Goal: Task Accomplishment & Management: Complete application form

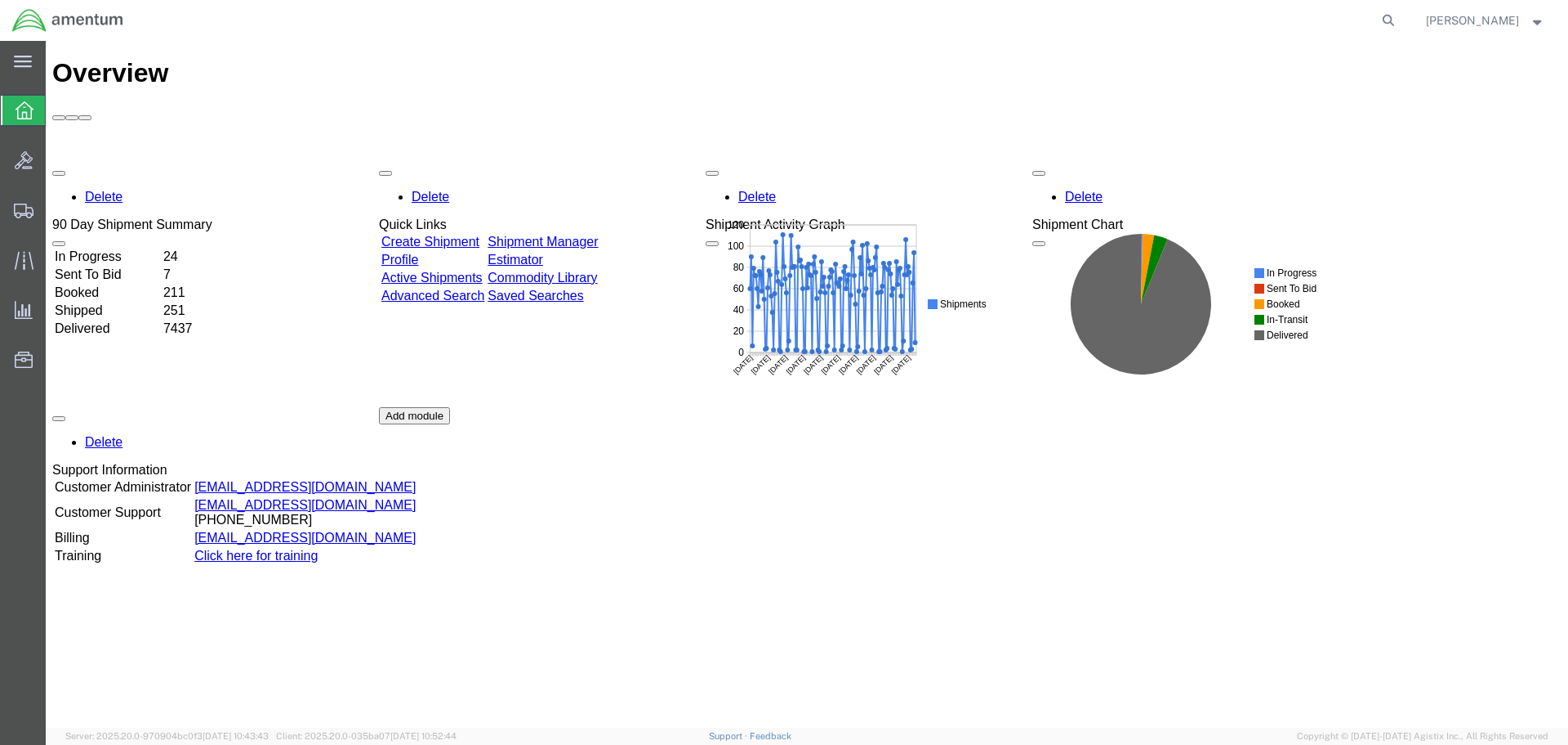
click at [480, 234] on link "Create Shipment" at bounding box center [430, 241] width 98 height 14
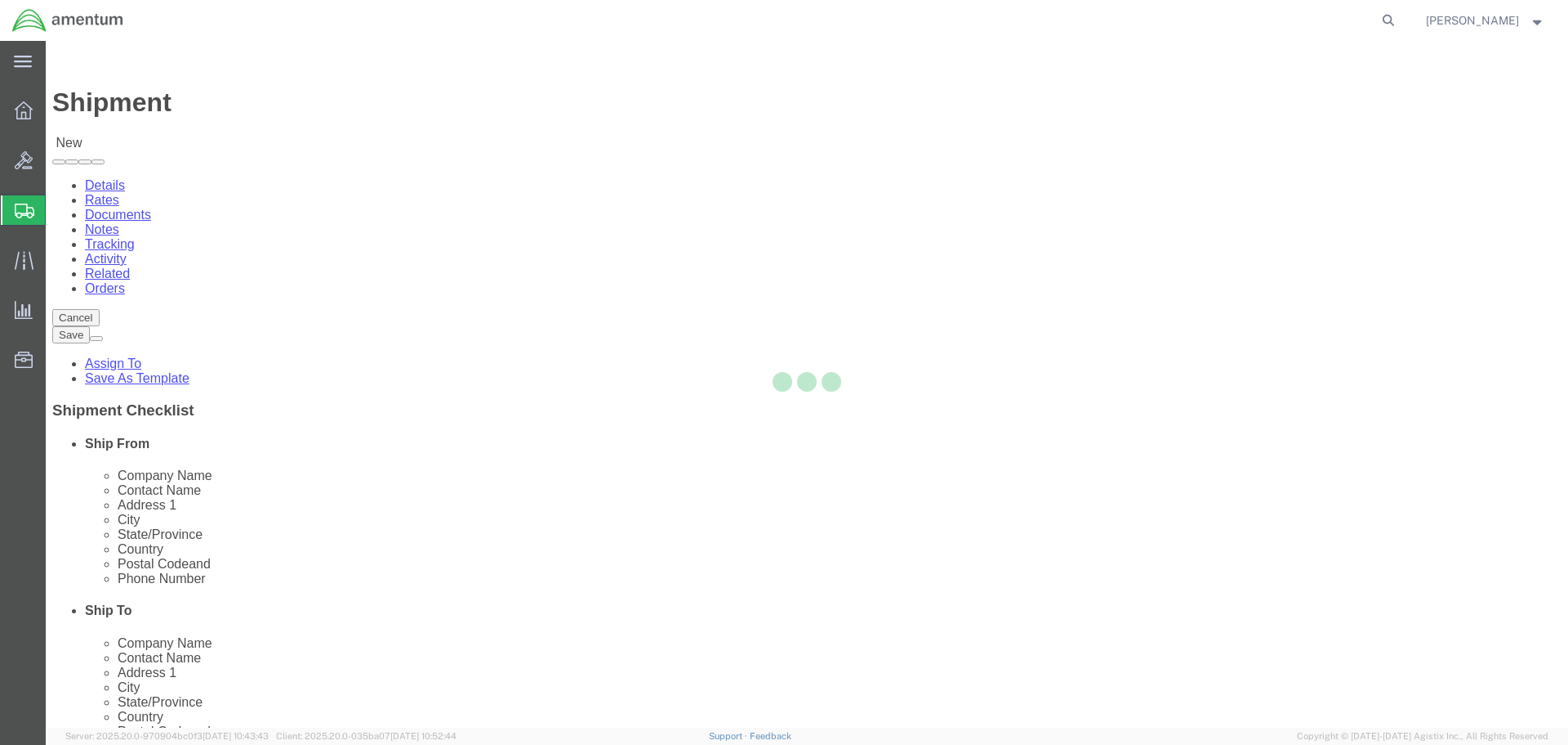
select select
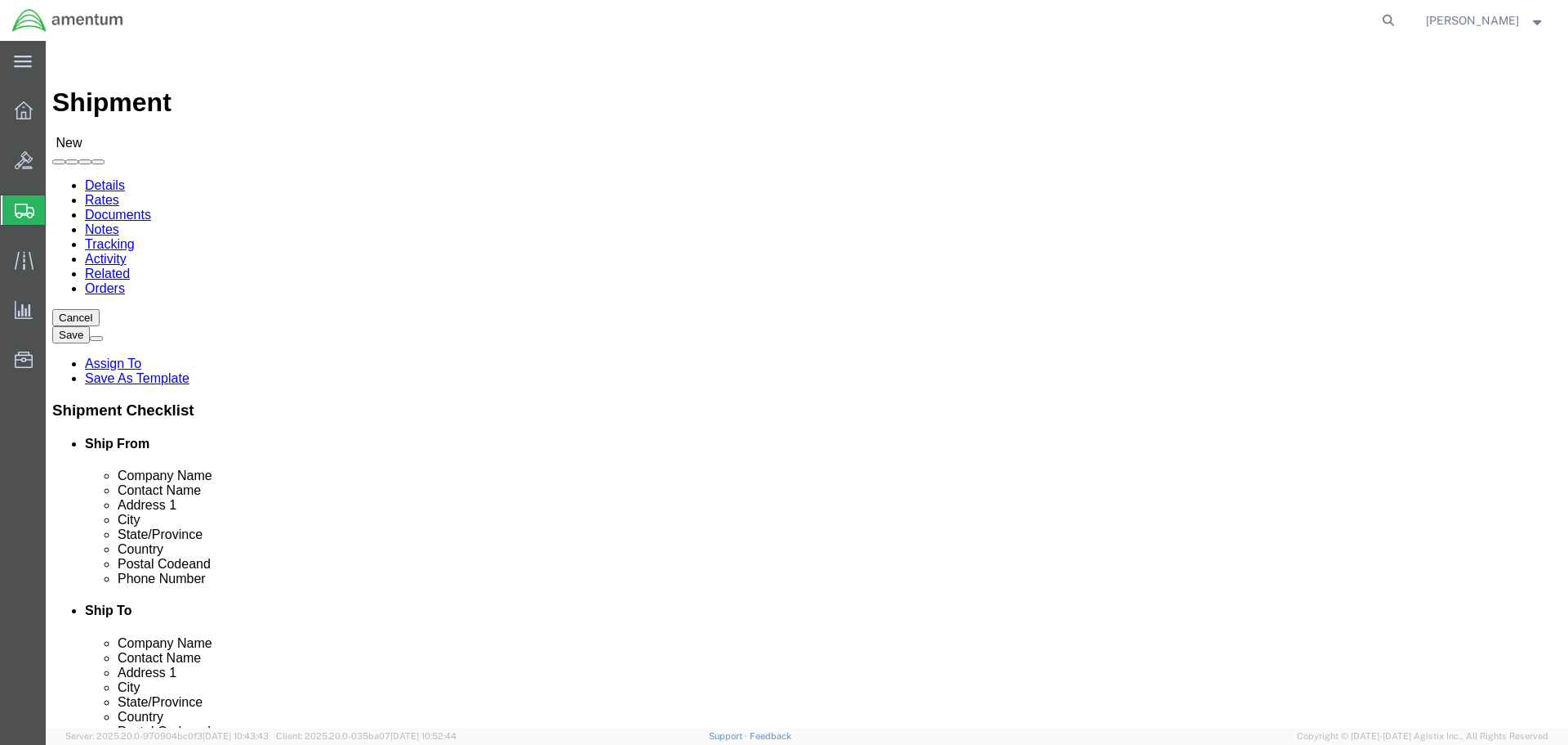
click input "text"
type input "[PERSON_NAME]"
click p "- AMENTUM - ([PERSON_NAME]) C-12 RFC ATF-KU - C-12 [MEDICAL_DATA], Unit #61424,…"
select select
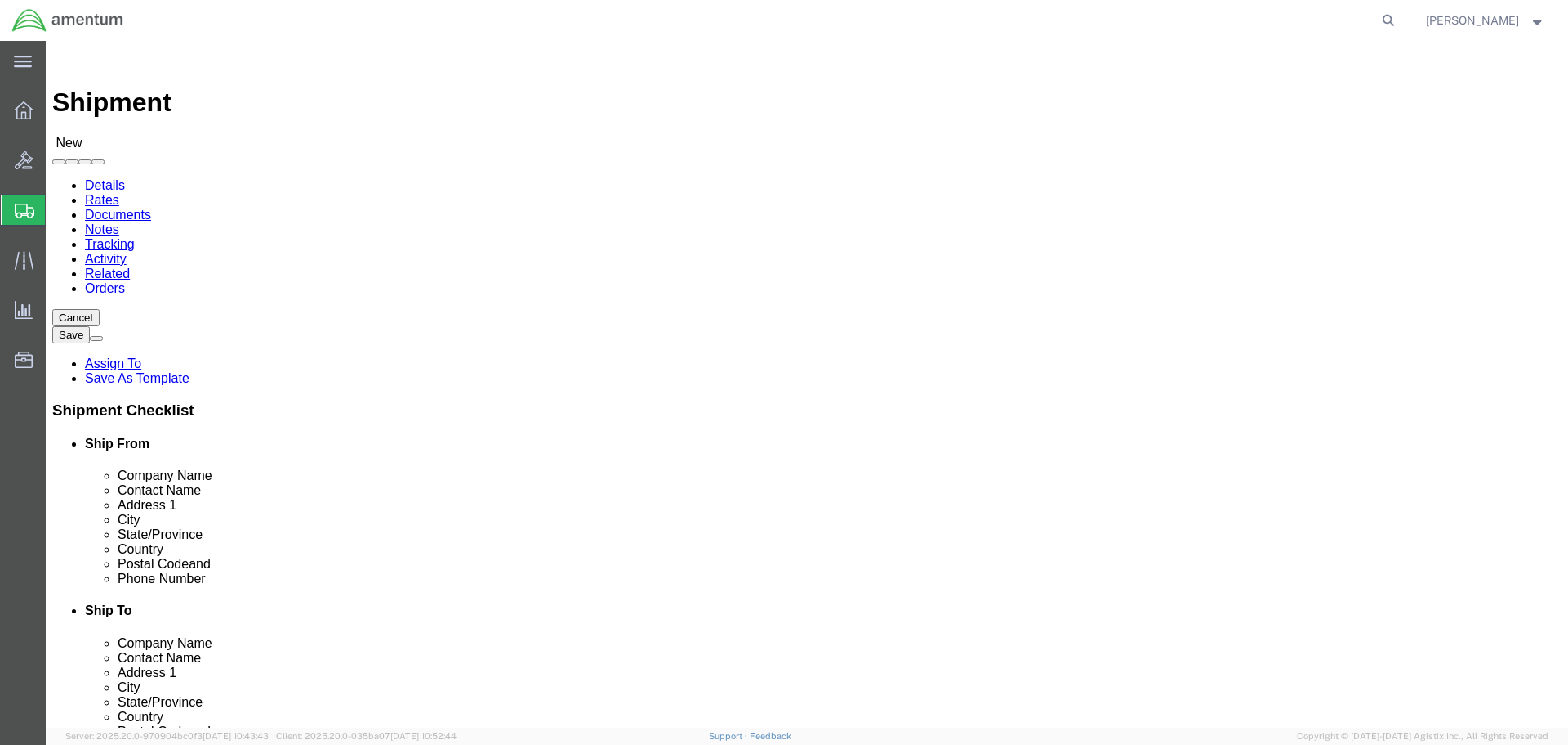
type input "AMENTUM"
type input "[PERSON_NAME]"
type input "C-12 RFC ATF-KU - C-12 Detachment"
type input "Unit #61424, FB5820"
type input "ALI AL [GEOGRAPHIC_DATA]"
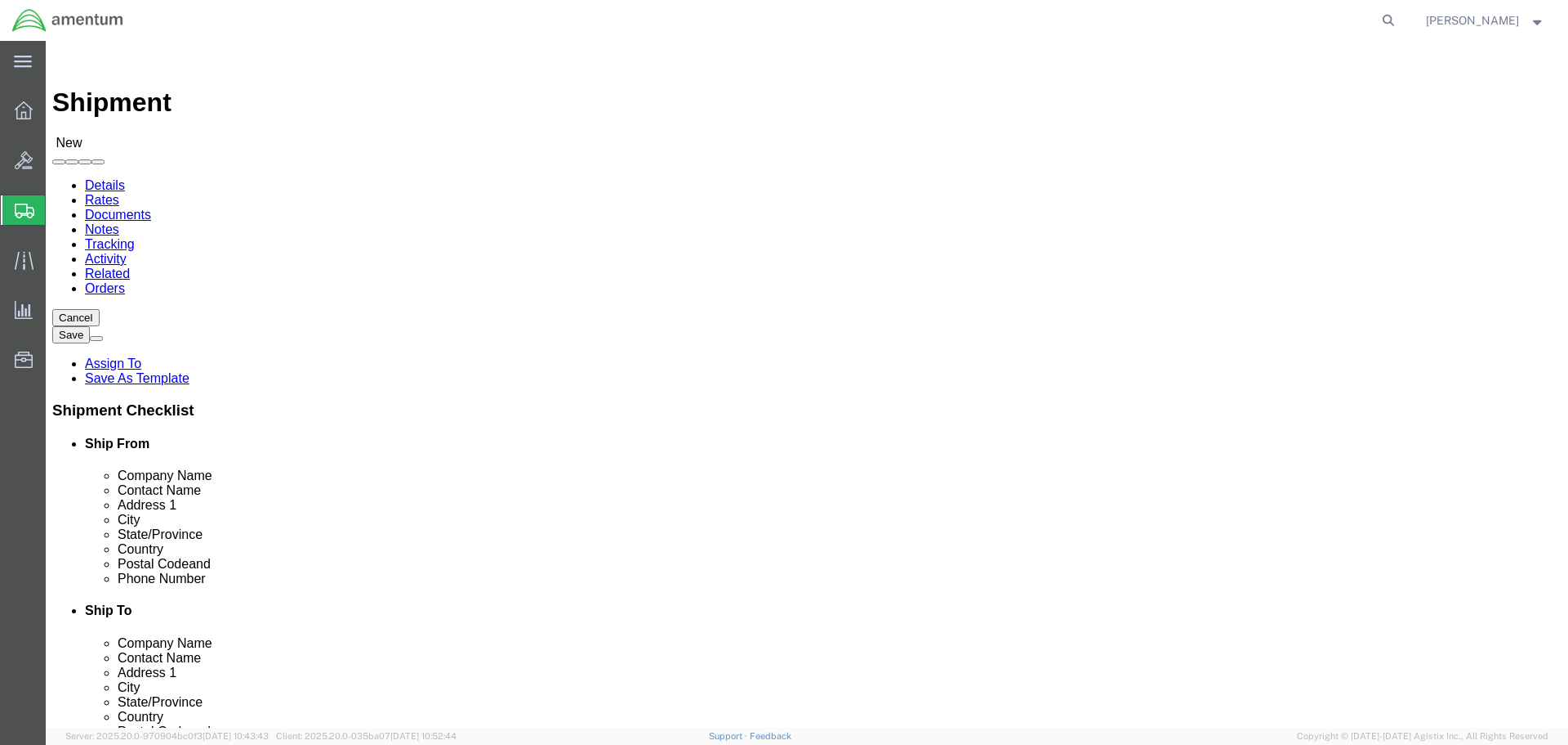
select select "KW"
type input "[PERSON_NAME]"
click input "text"
type input "[PHONE_NUMBER]"
click input "text"
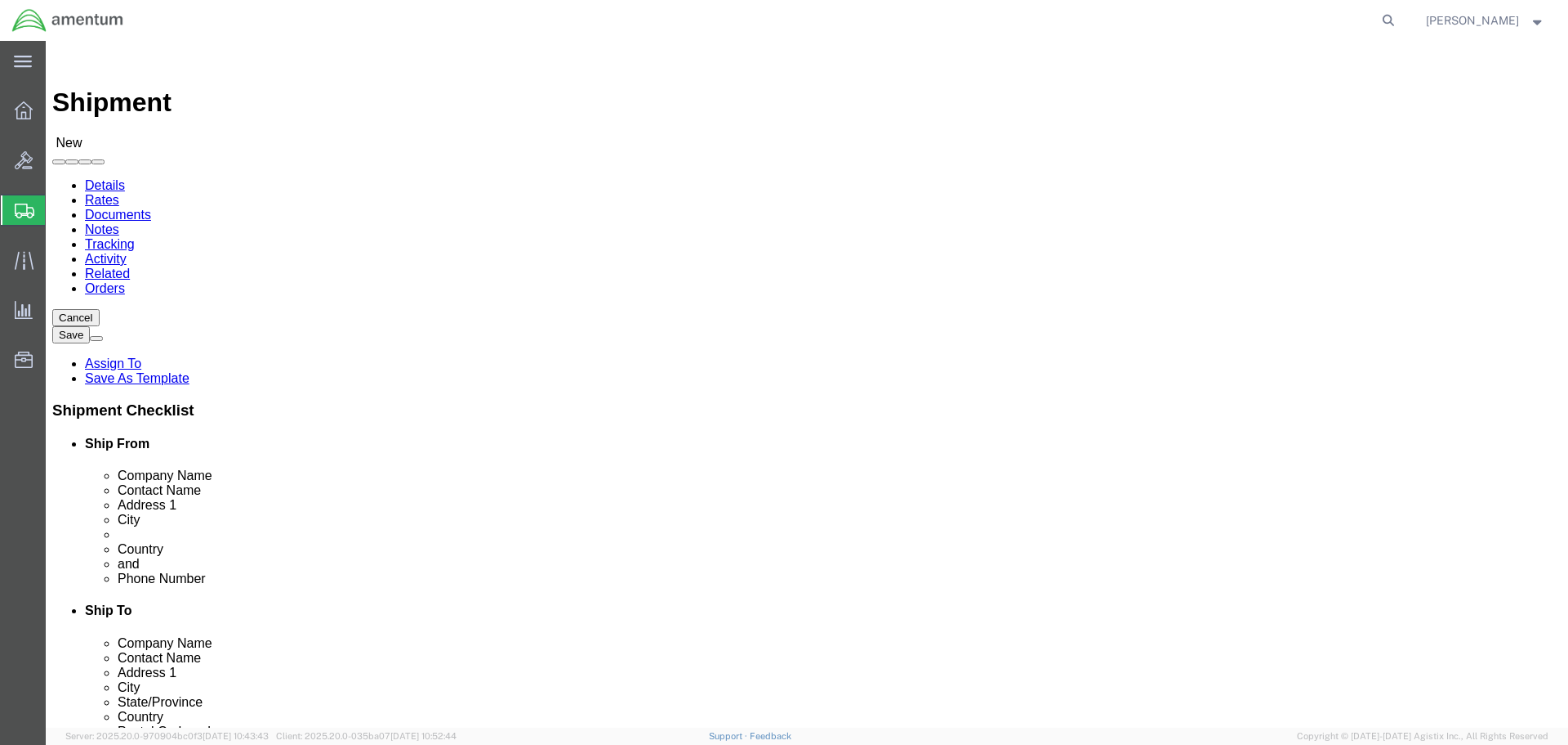
click input "text"
type input "aviation laboratories"
click p "- Aviation Laboratories - (Receiving) [STREET_ADDRESS][PERSON_NAME] , 12:00 AM …"
select select
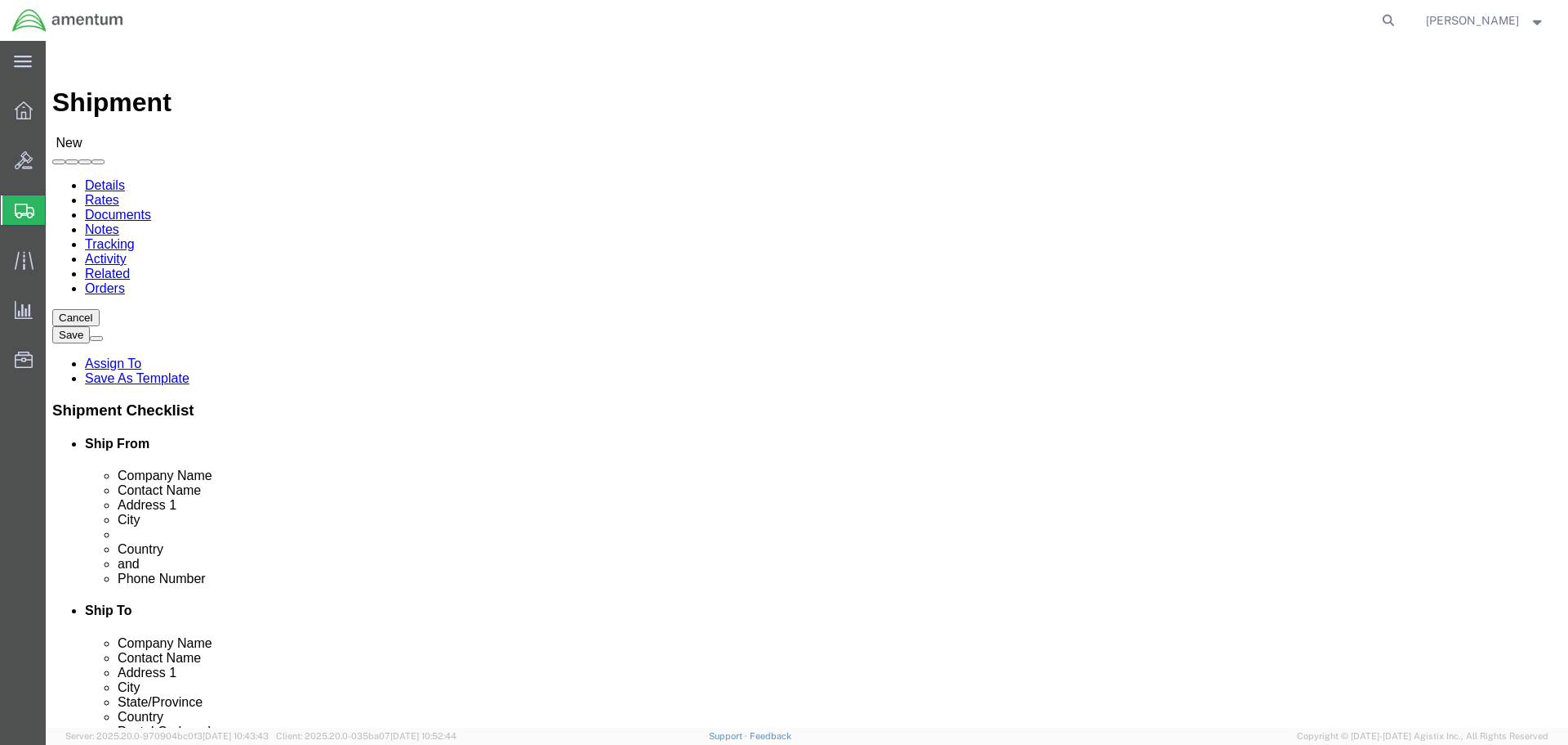
type input "Aviation Laboratories"
type input "Receiving"
type input "[STREET_ADDRESS][PERSON_NAME]"
type input "Kenner"
type input "70062"
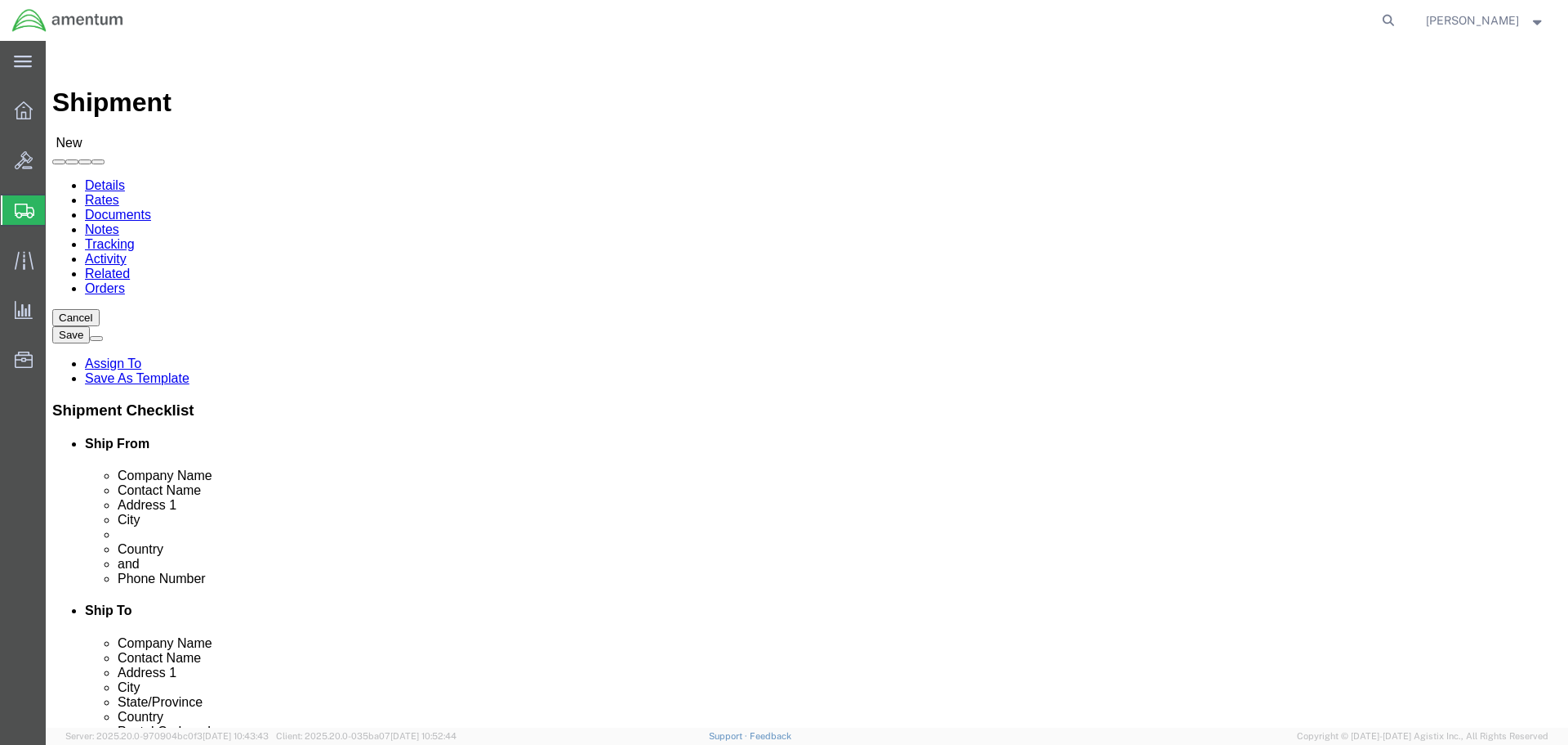
type input "[PHONE_NUMBER]"
select select "LA"
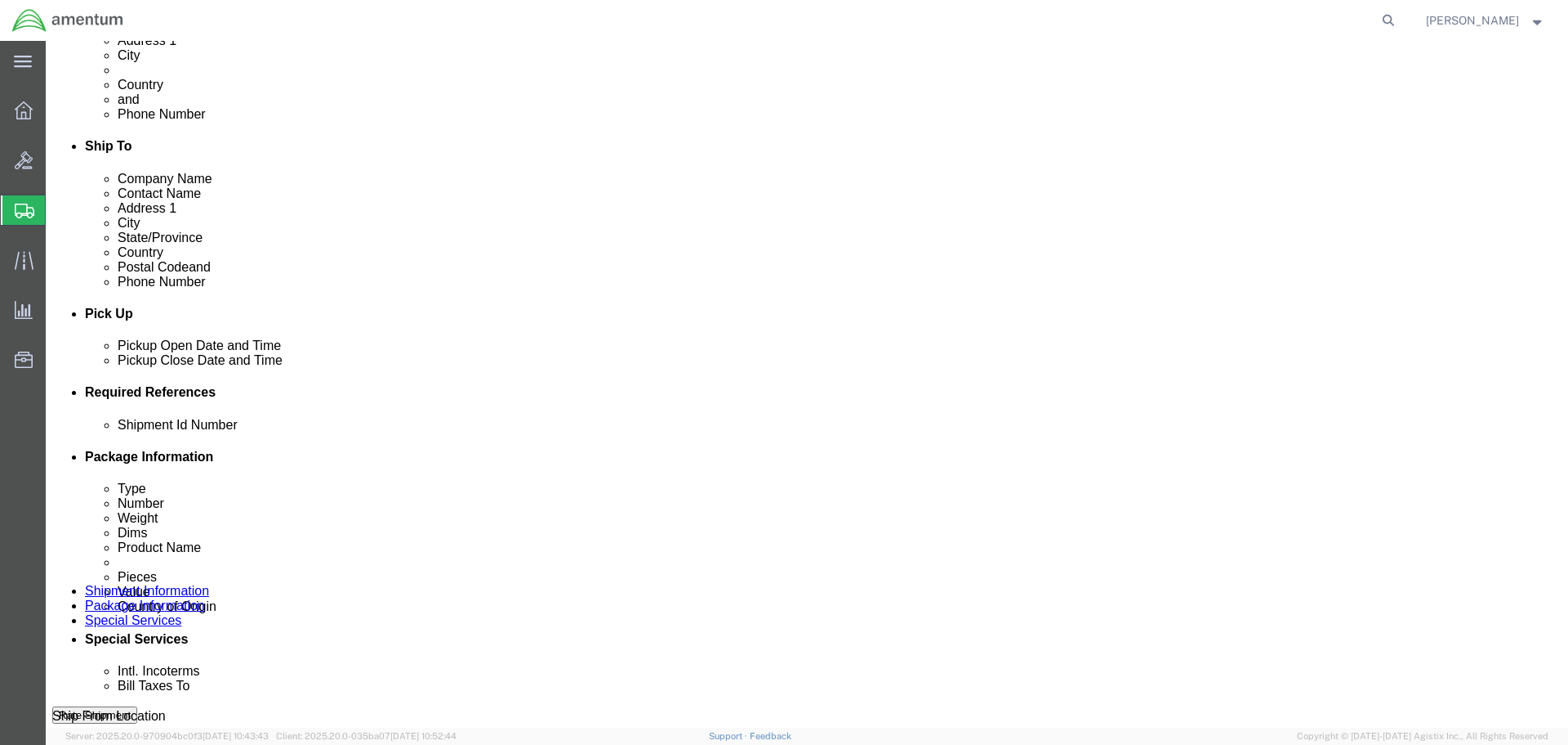
scroll to position [490, 0]
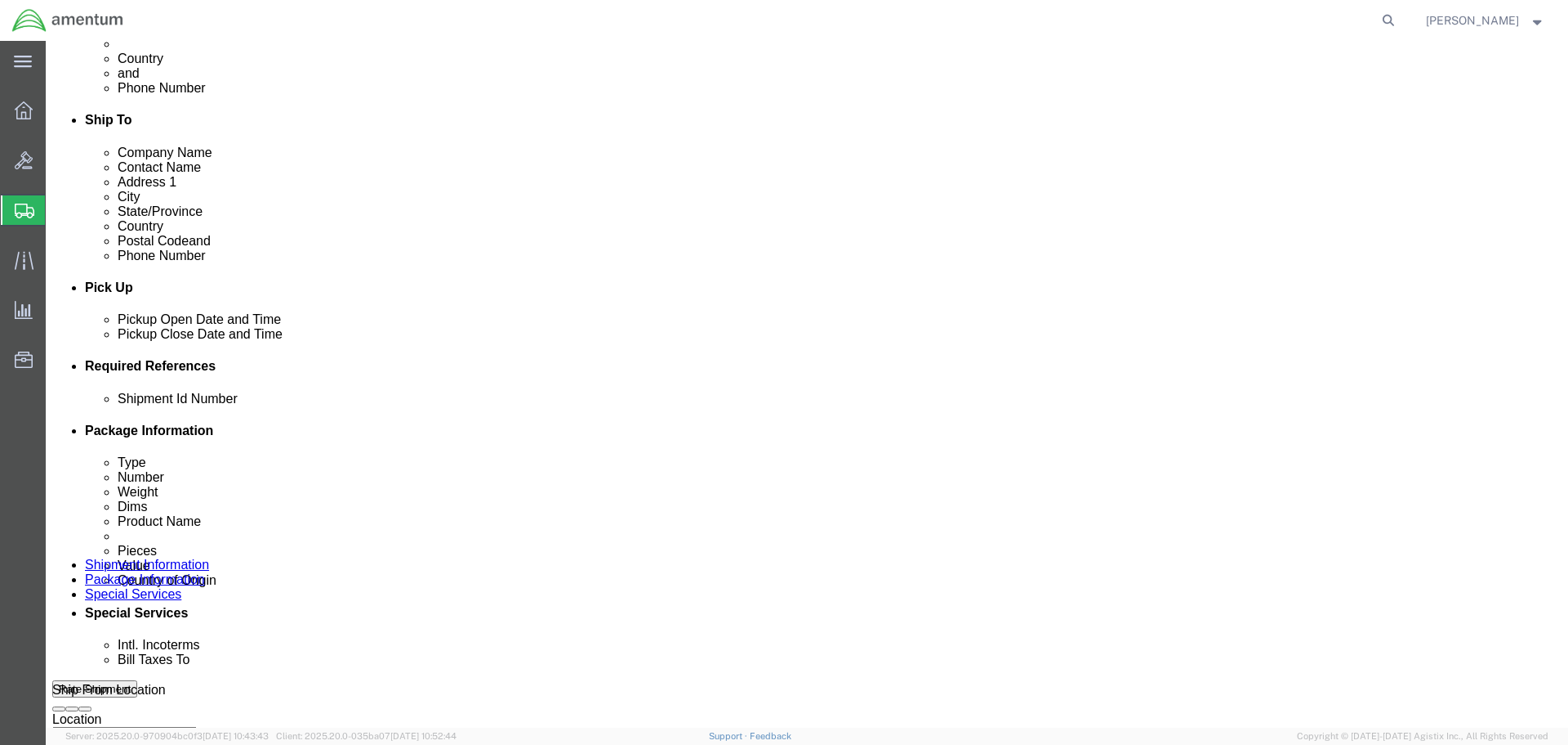
type input "Aviation Laboratories"
click input "text"
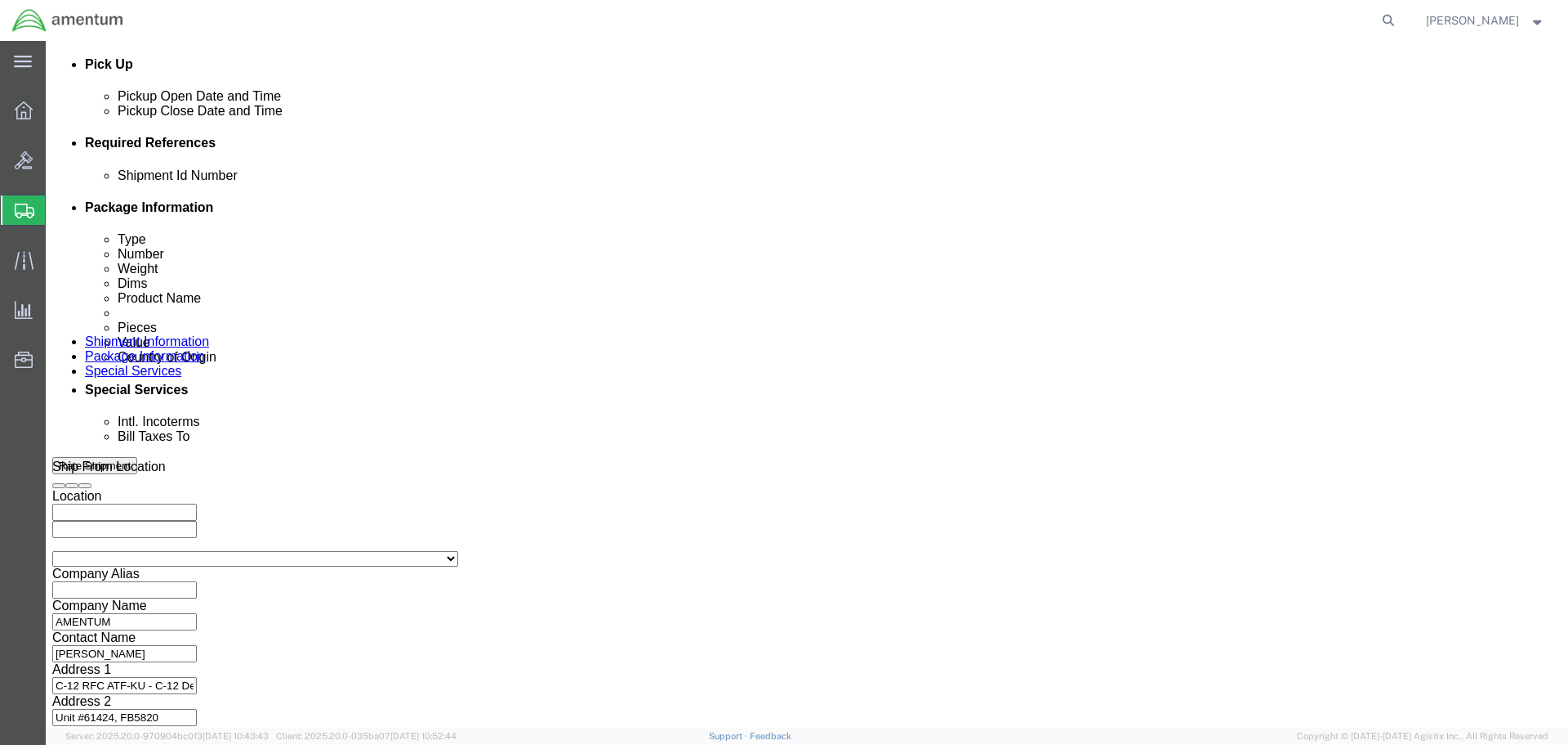
scroll to position [716, 0]
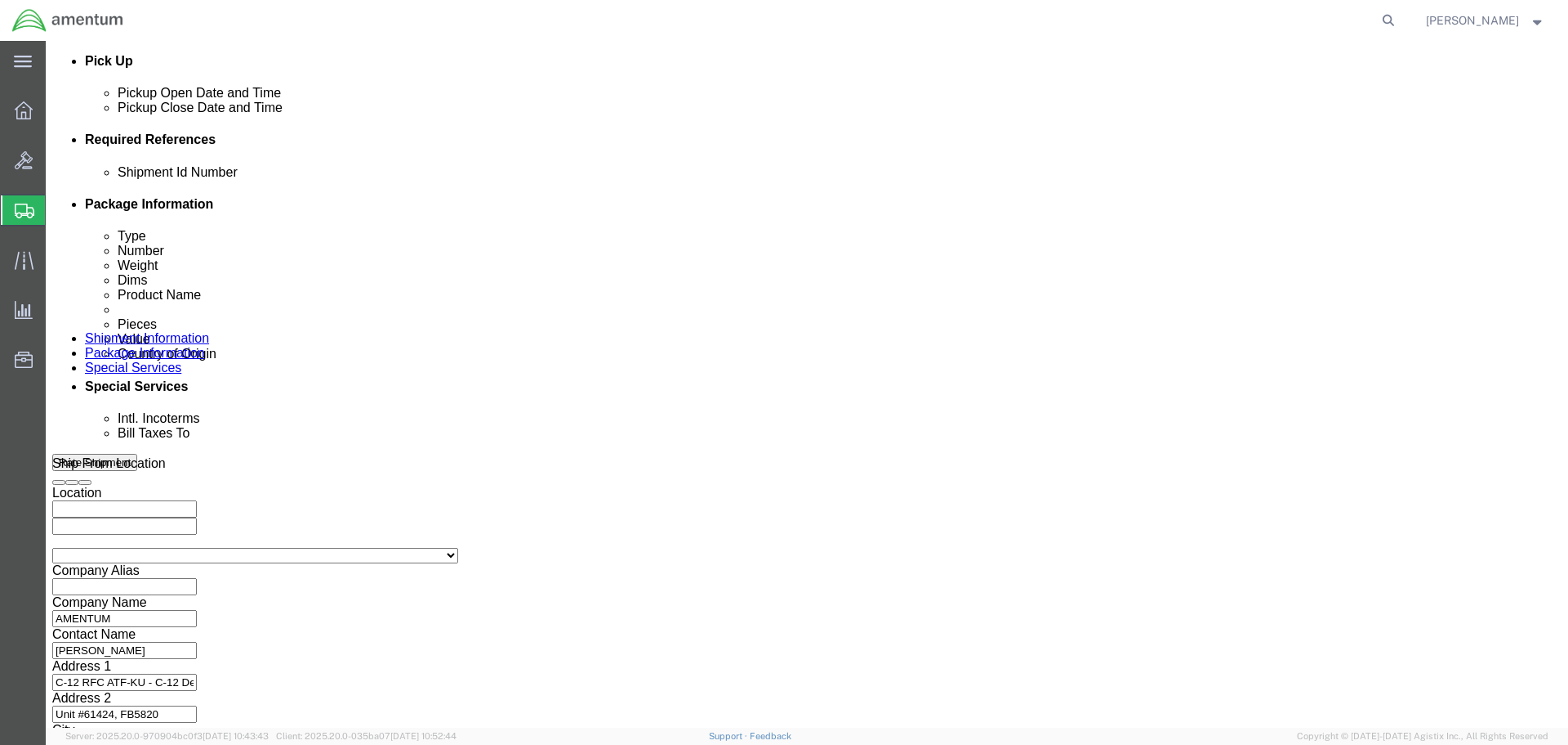
type input "10052025oilsample"
click button "Continue"
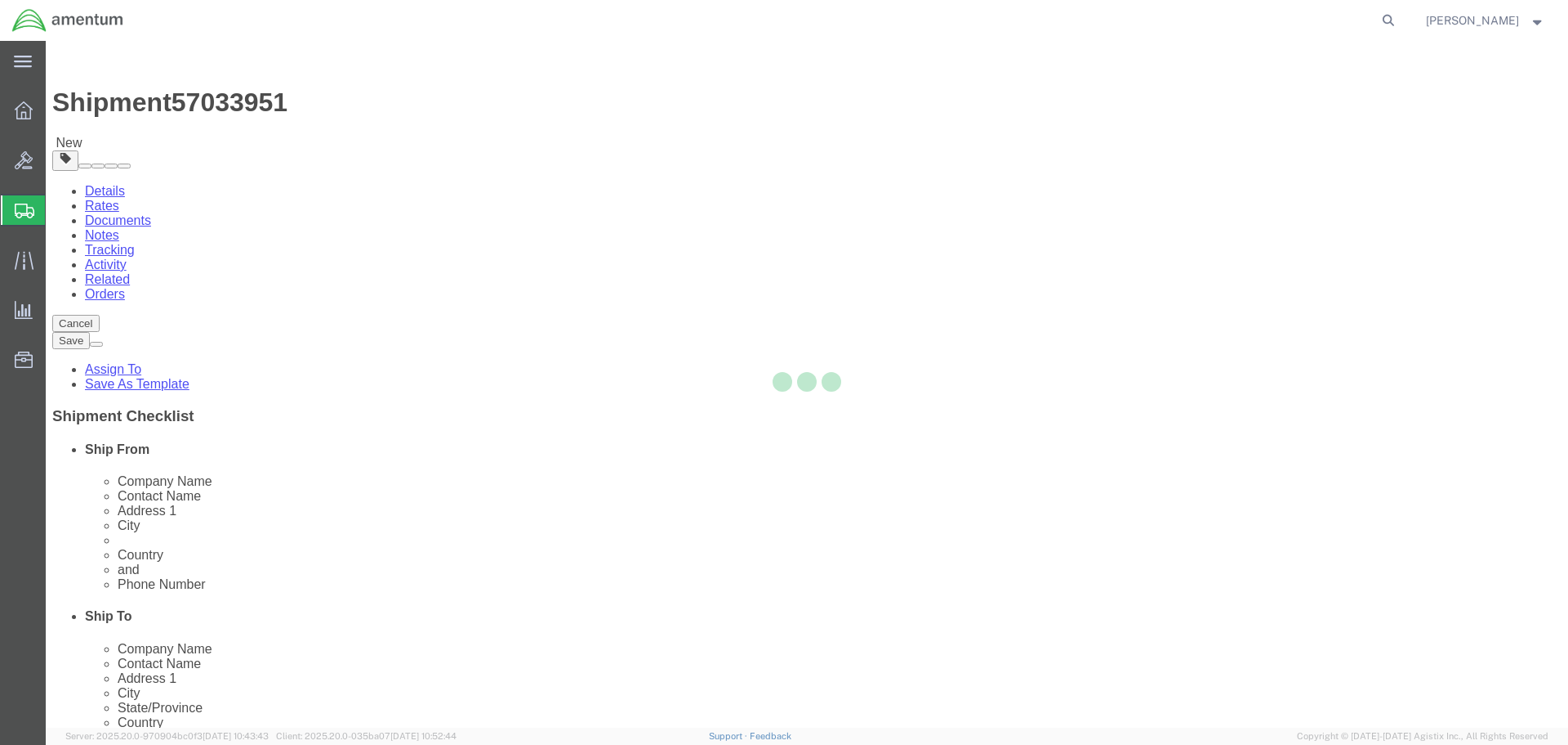
select select "CBOX"
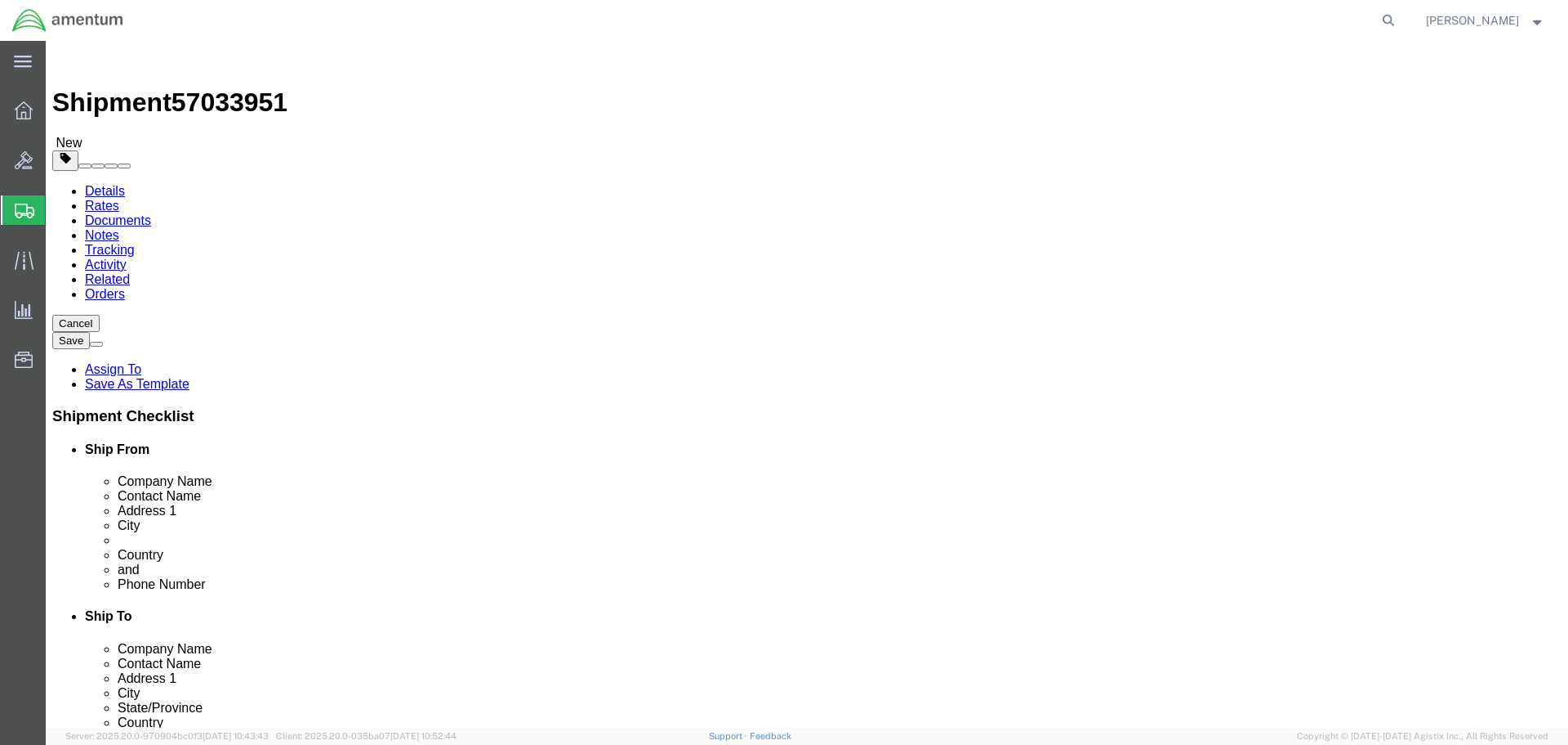
click input "text"
type input "11"
type input "7"
click input "0.00"
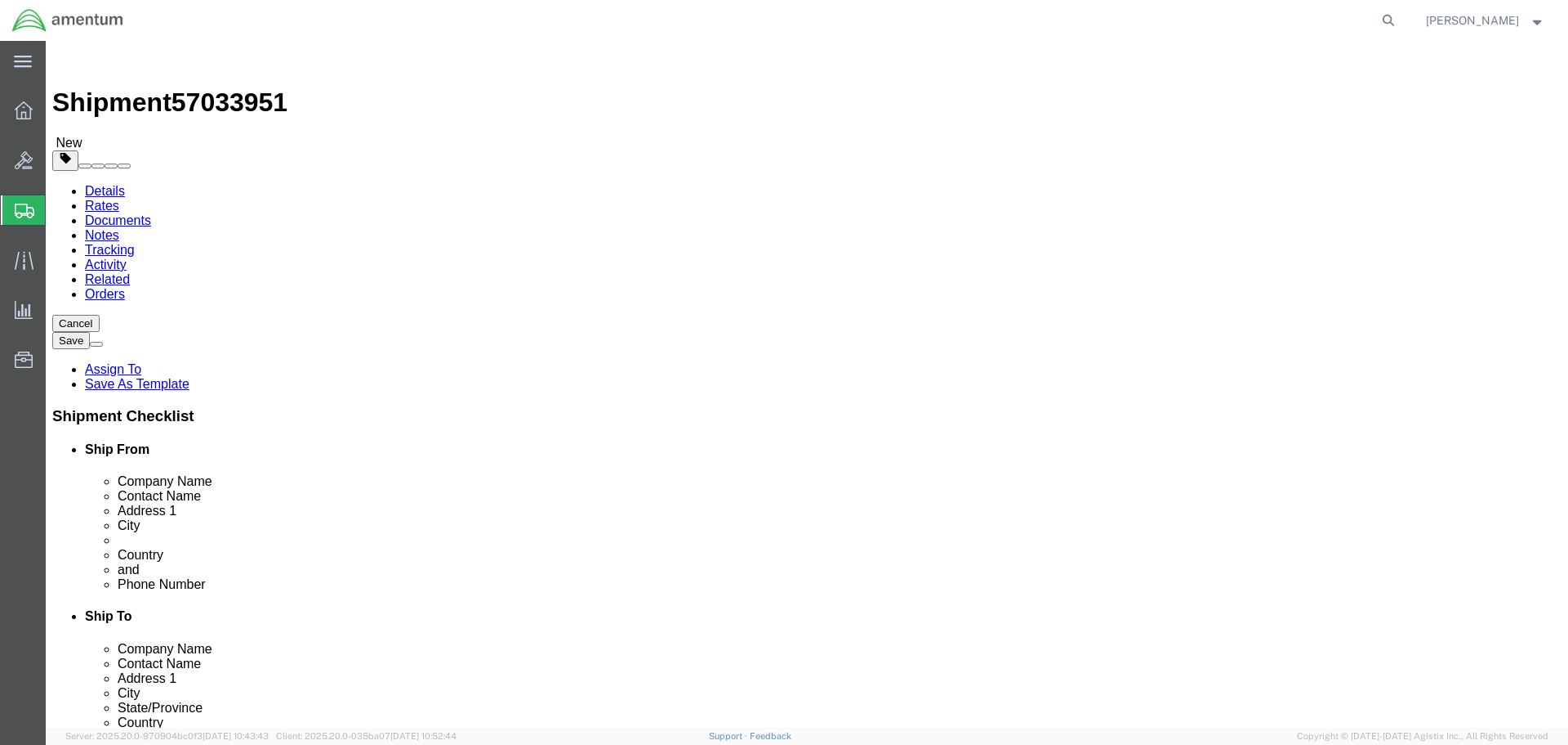
type input "0"
type input "1"
click ul
click link "Add Content"
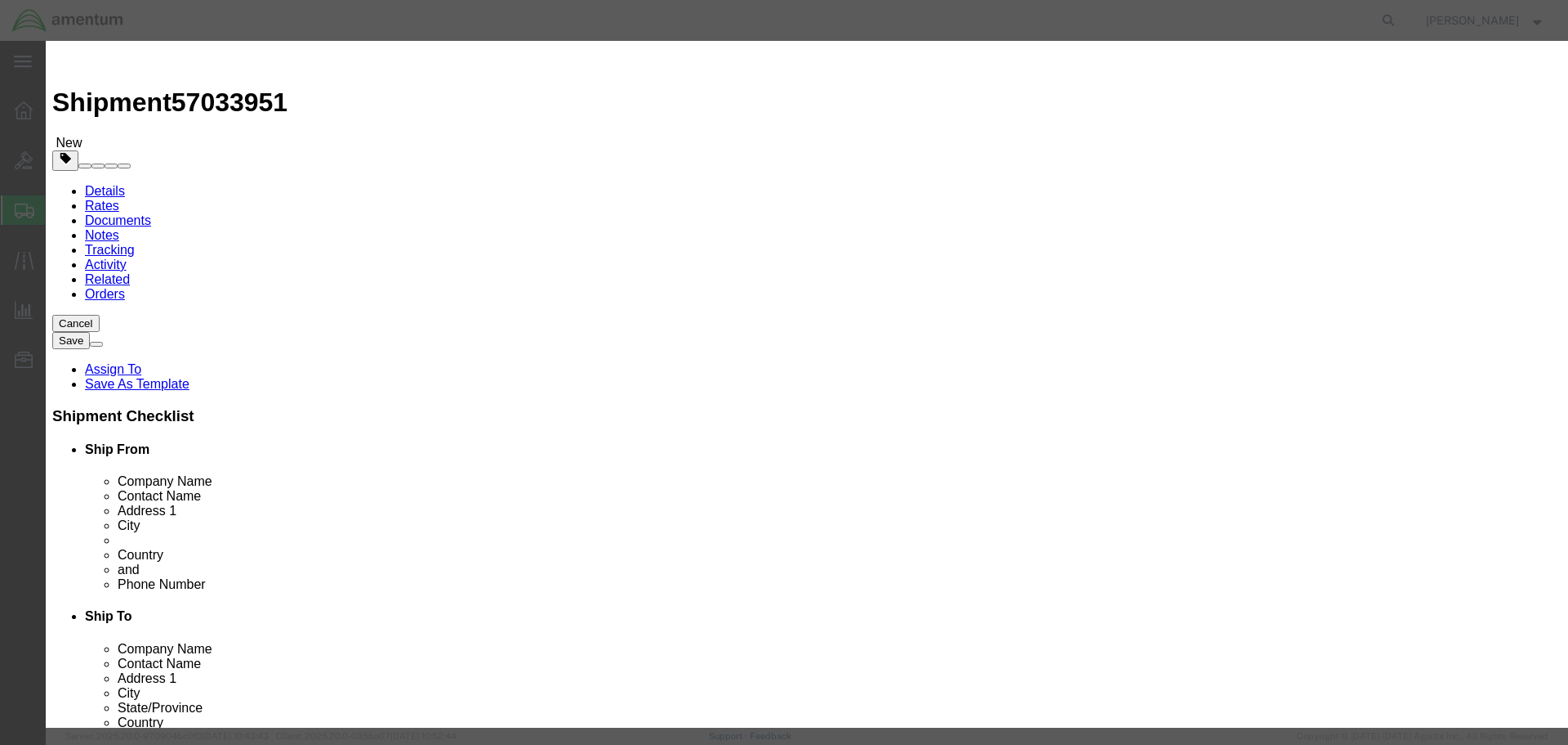
click input "text"
type input "oil sample"
click input "0"
type input "1"
click input "text"
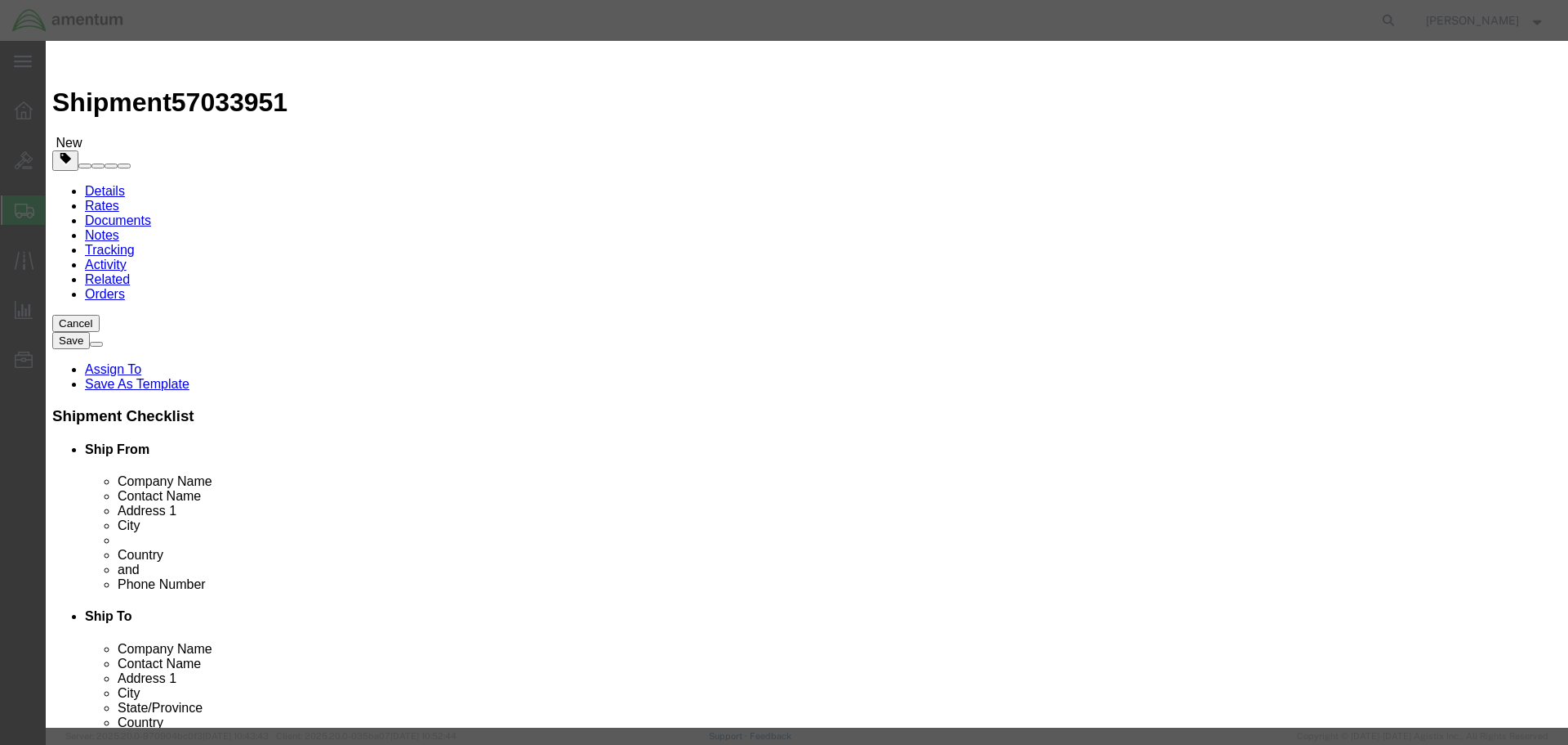
type input "100"
click select "Select ADP AED AFN ALL AMD AOA ARS ATS AUD AWG AZN BAM BBD BDT BGL BGN BHD BIF …"
select select "USD"
click select "Select ADP AED AFN ALL AMD AOA ARS ATS AUD AWG AZN BAM BBD BDT BGL BGN BHD BIF …"
click textarea
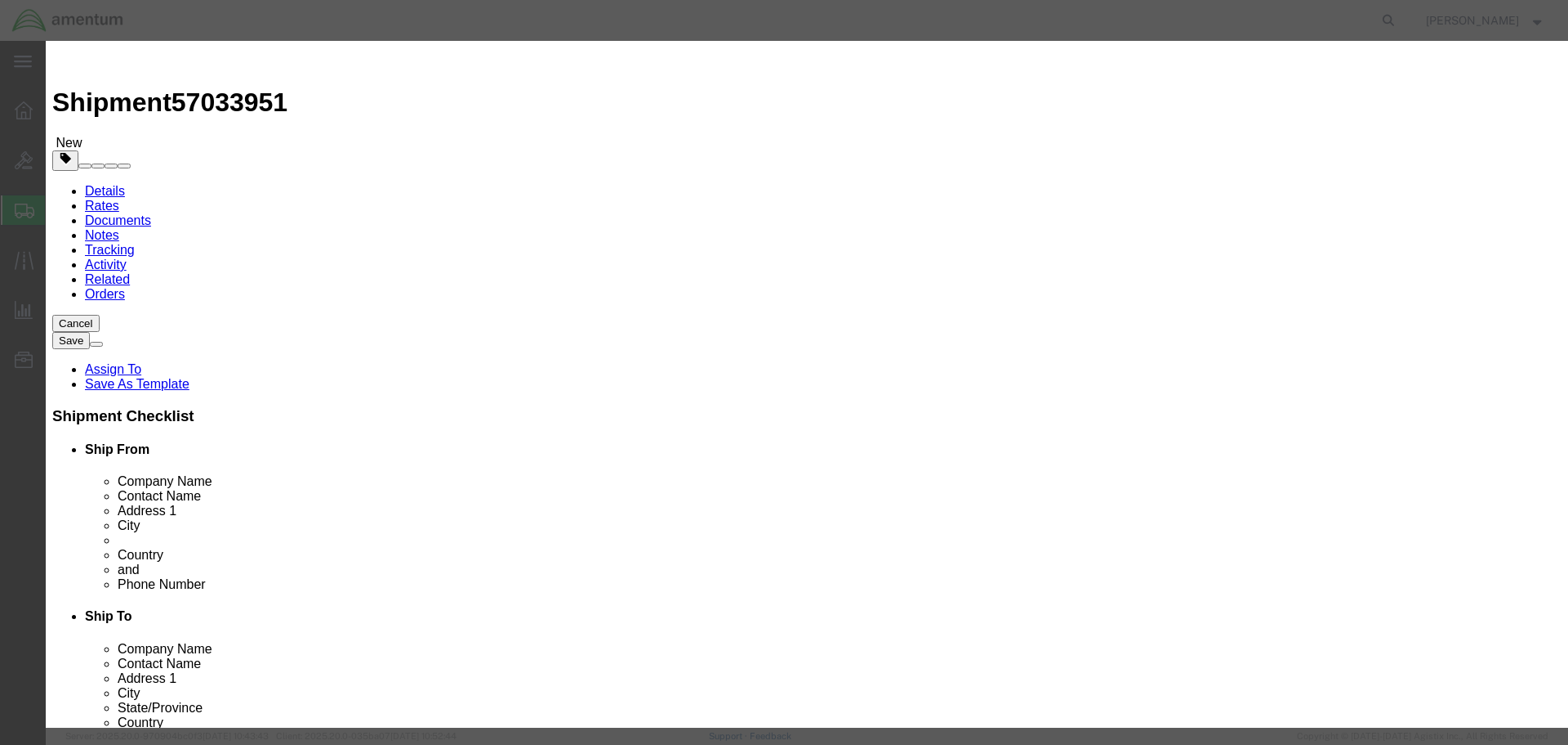
type textarea "oil sample"
click select "Select [GEOGRAPHIC_DATA] [GEOGRAPHIC_DATA] [GEOGRAPHIC_DATA] [GEOGRAPHIC_DATA] …"
select select "US"
click select "Select [GEOGRAPHIC_DATA] [GEOGRAPHIC_DATA] [GEOGRAPHIC_DATA] [GEOGRAPHIC_DATA] …"
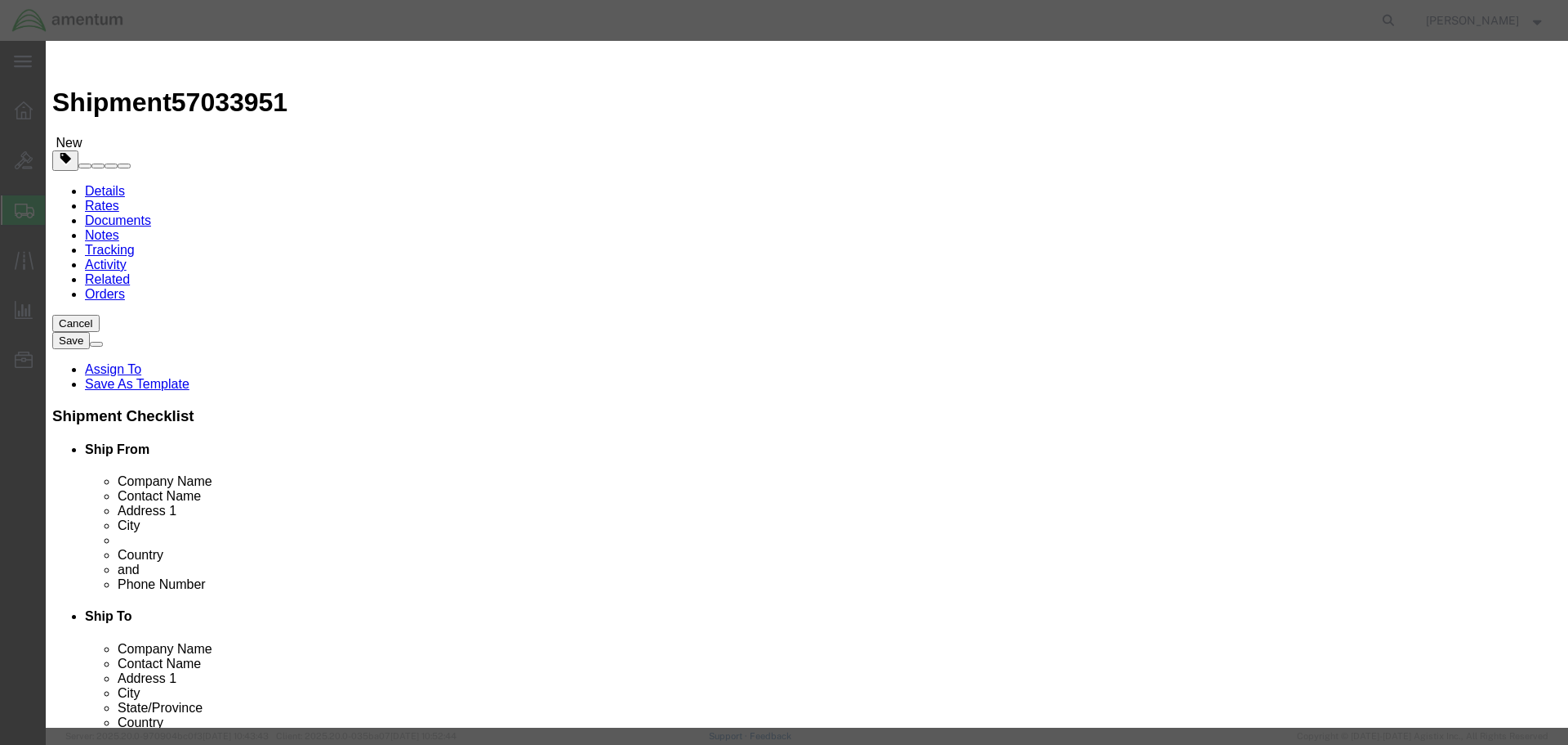
click button "Save & Close"
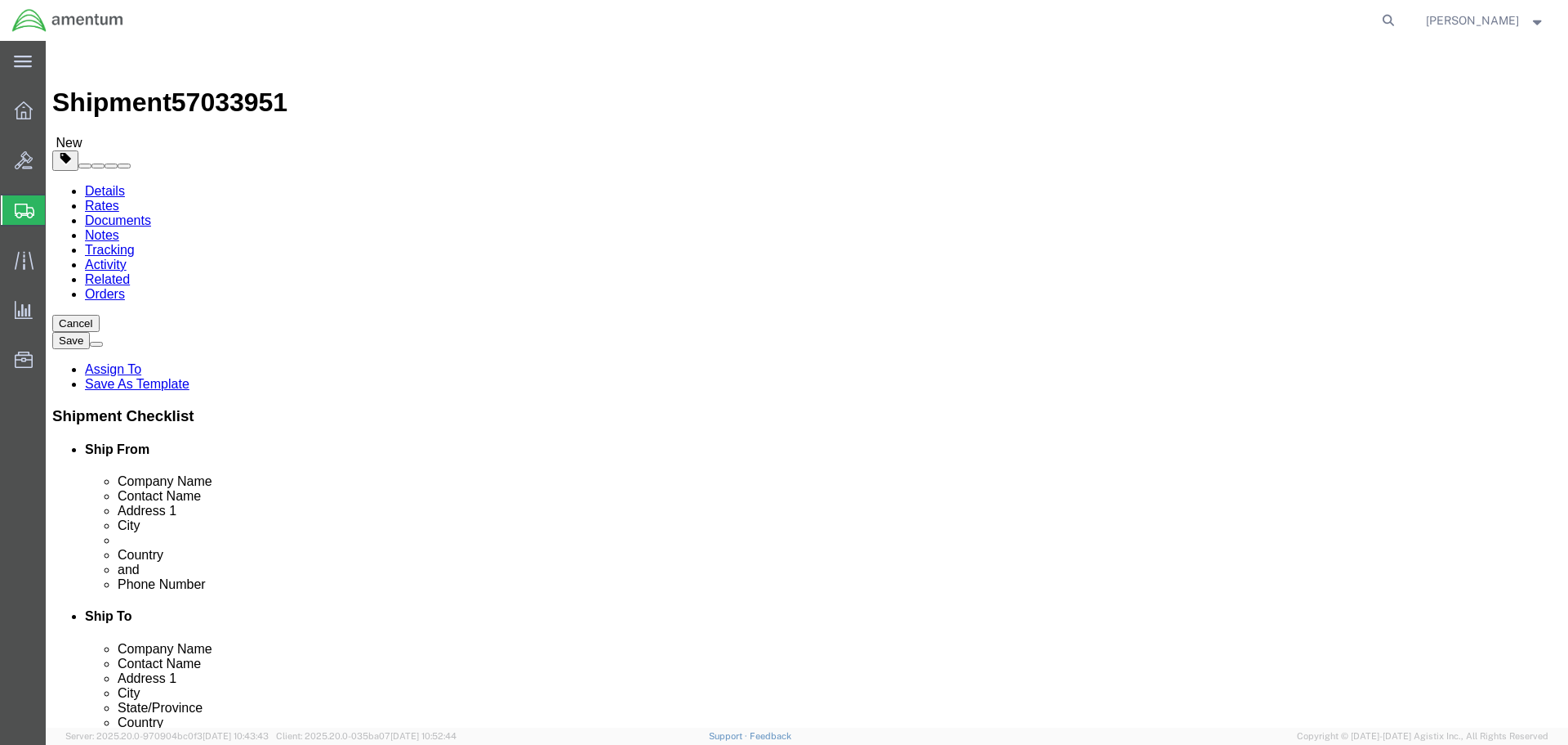
click button "Continue"
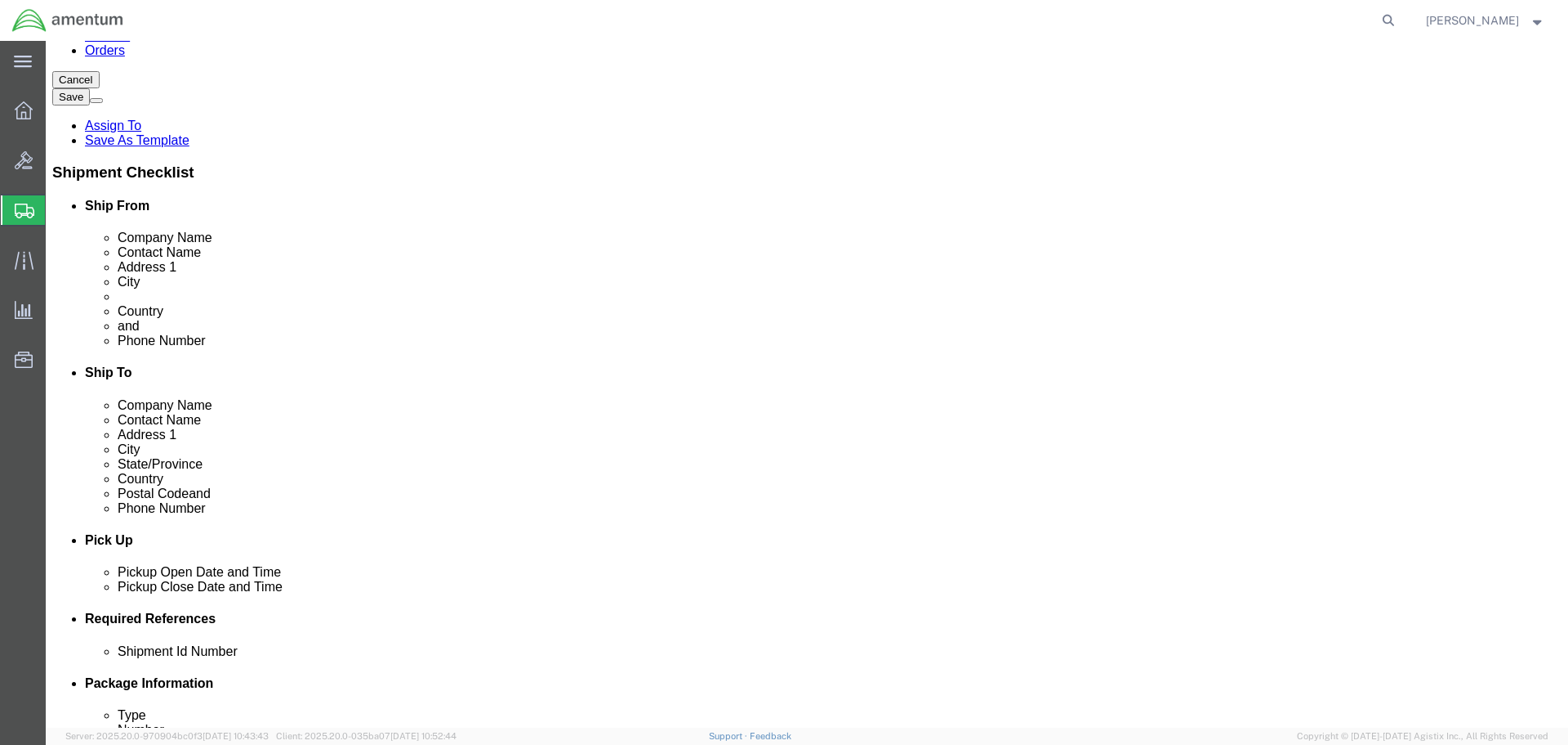
scroll to position [327, 0]
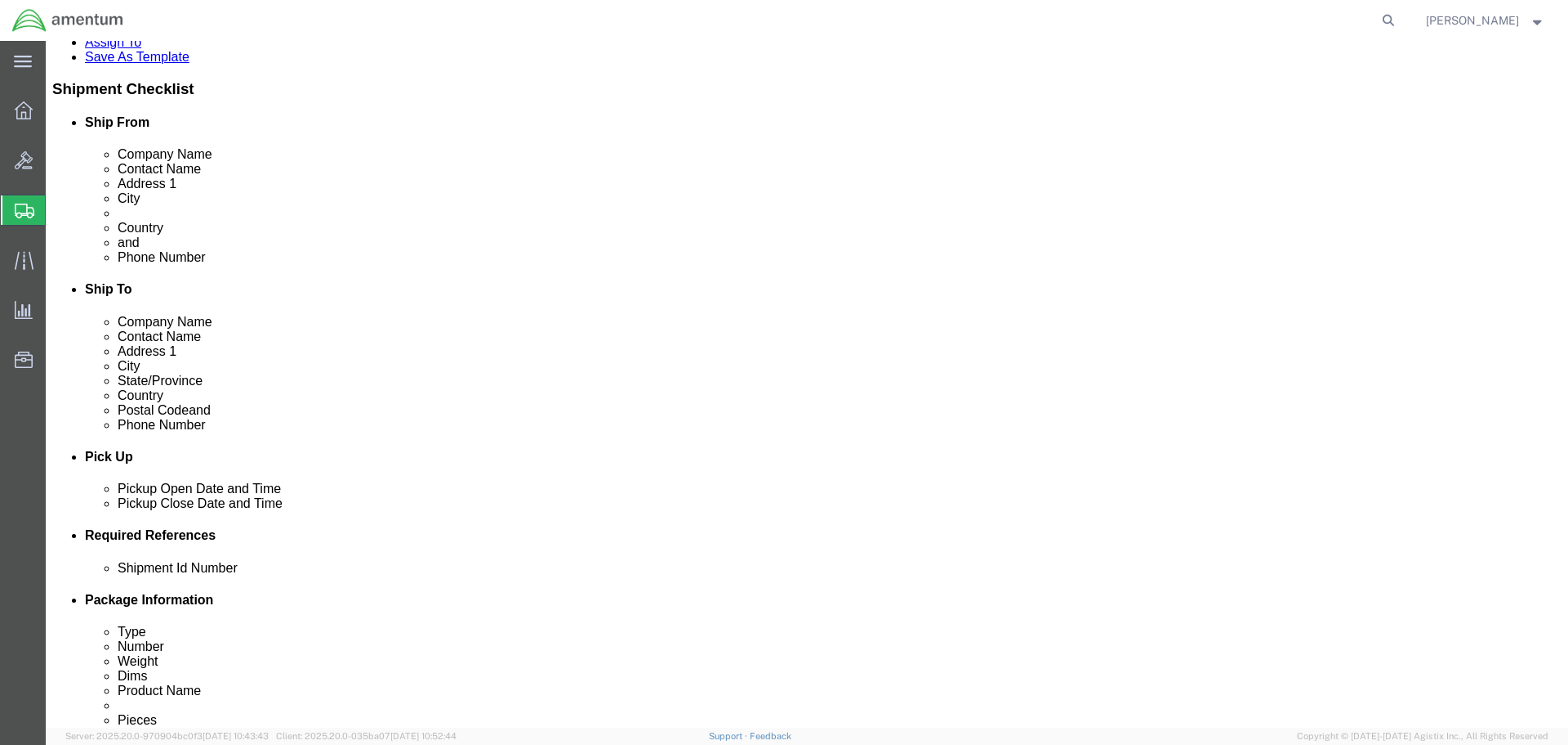
click select "Select Carriage Insurance Paid Carriage Paid To Cost and Freight Cost Insurance…"
select select "DDP"
click select "Select Carriage Insurance Paid Carriage Paid To Cost and Freight Cost Insurance…"
select select "SHIP"
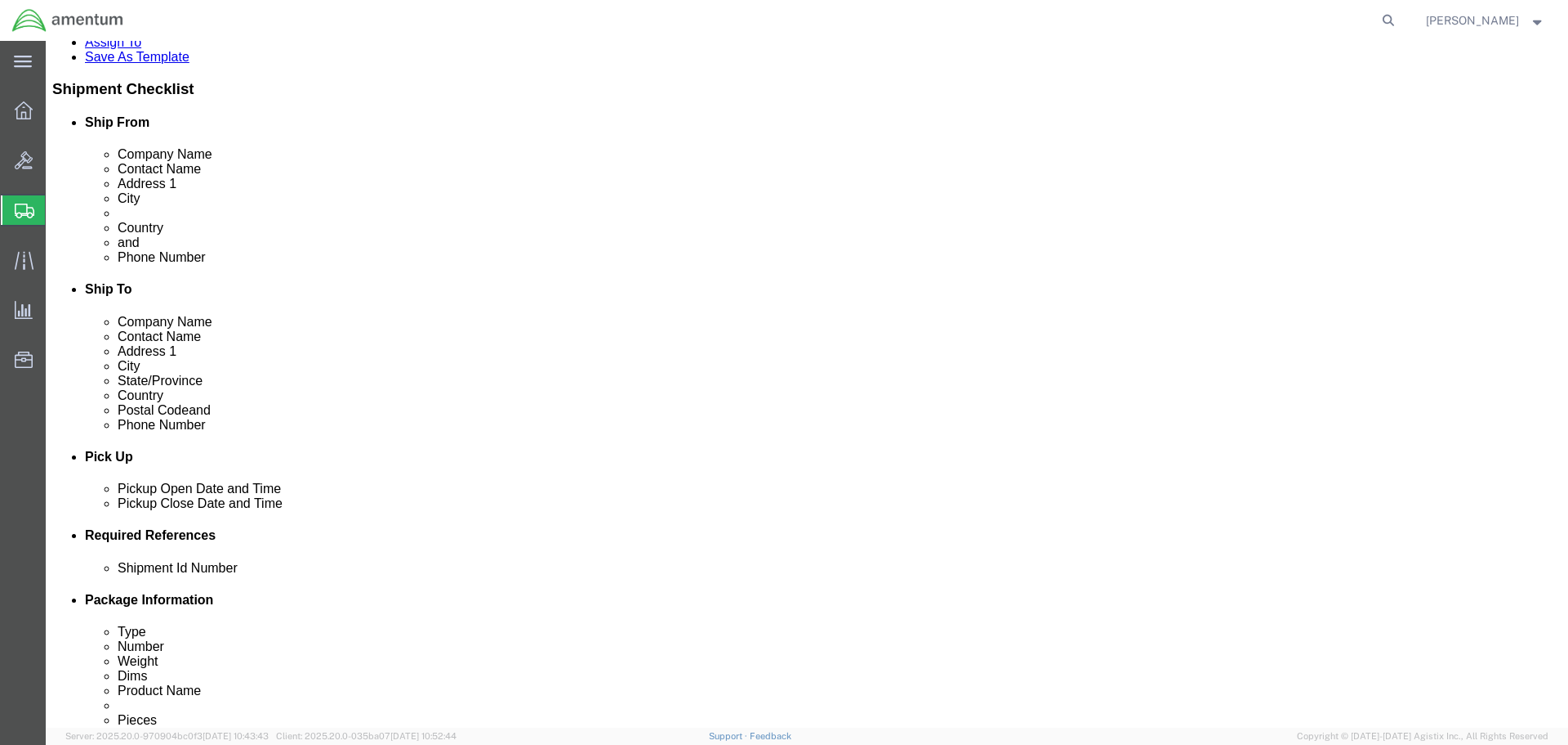
scroll to position [409, 0]
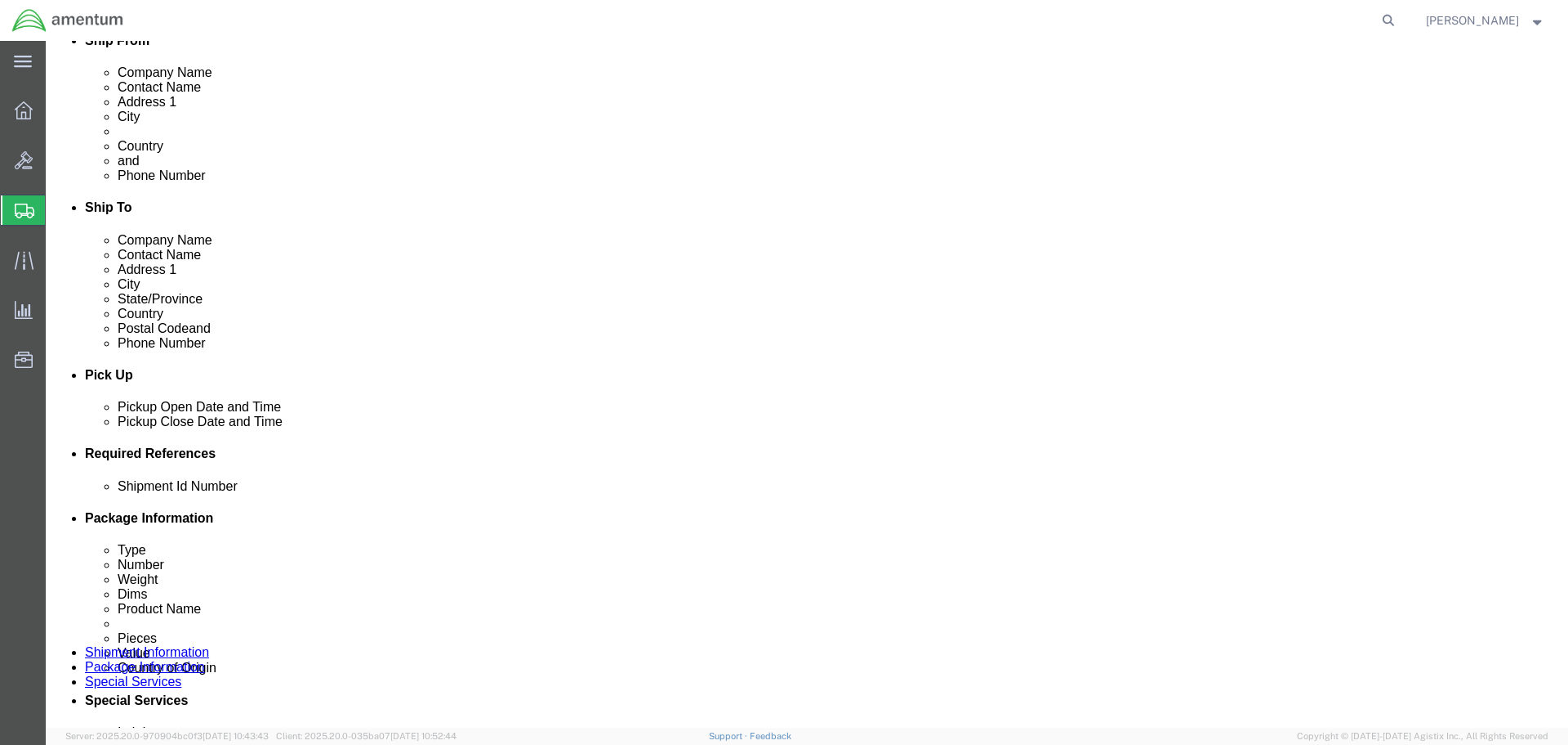
click button "Rate Shipment"
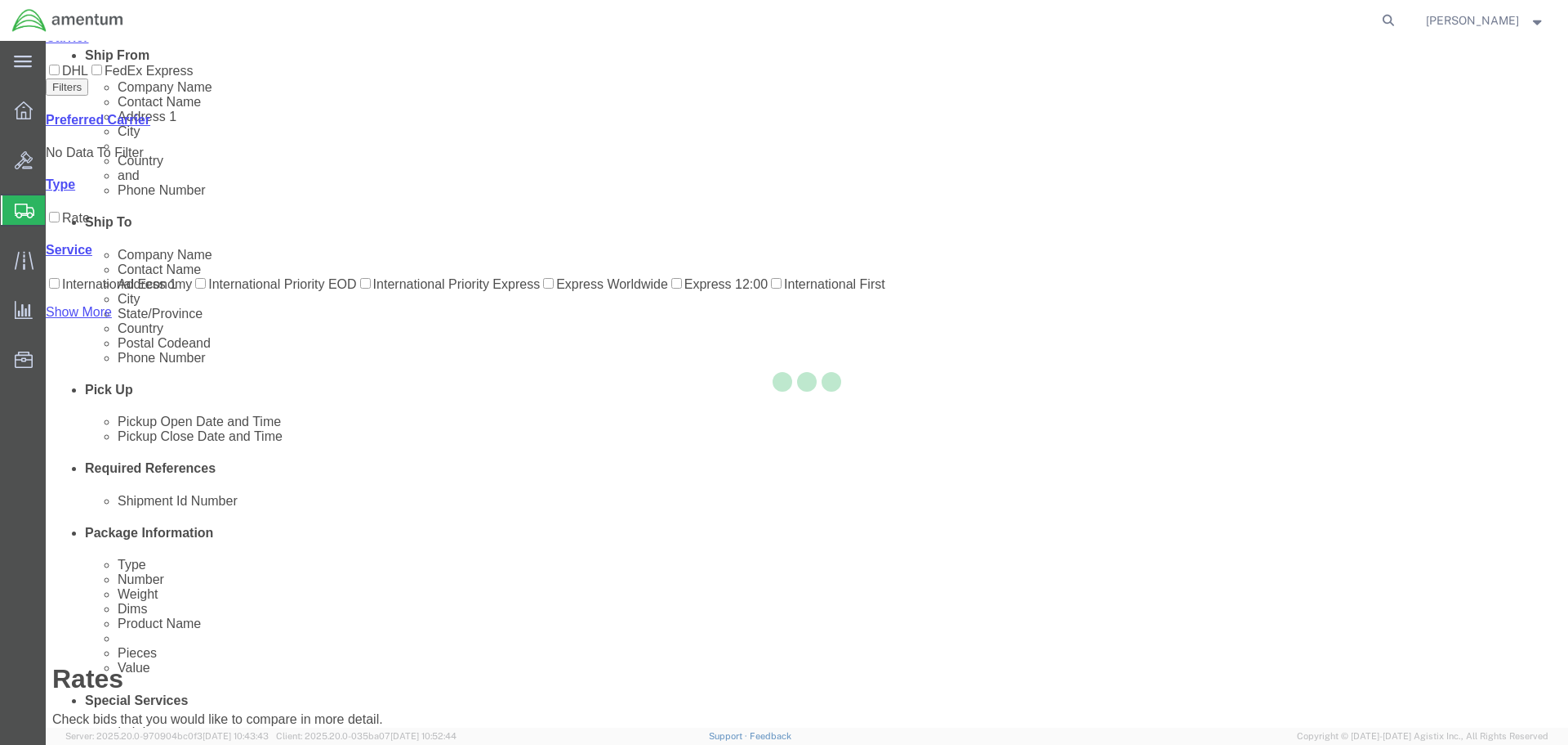
scroll to position [0, 0]
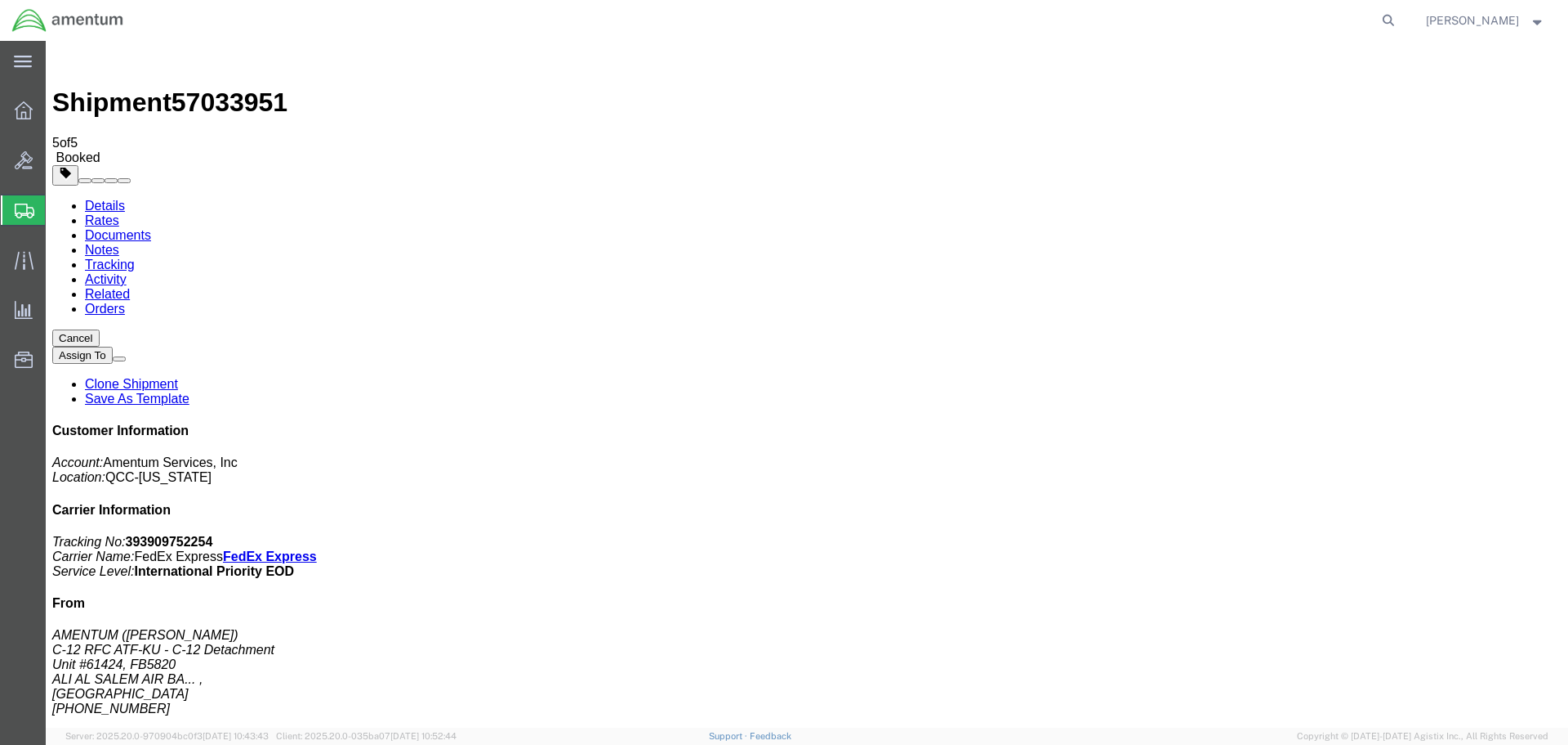
drag, startPoint x: 178, startPoint y: 355, endPoint x: 524, endPoint y: 146, distance: 404.2
drag, startPoint x: 196, startPoint y: 292, endPoint x: 516, endPoint y: 152, distance: 349.3
